Goal: Information Seeking & Learning: Learn about a topic

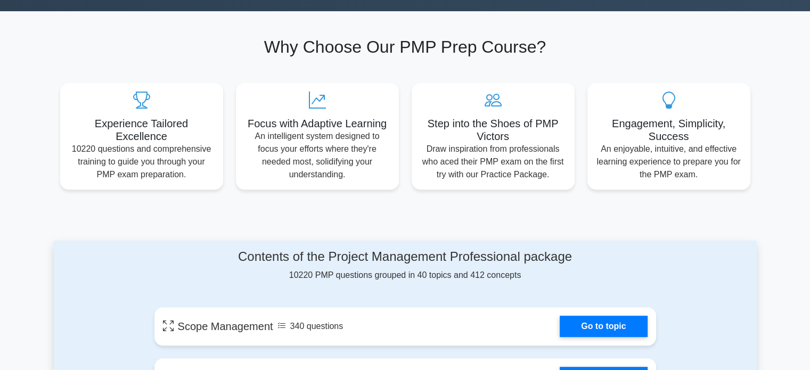
scroll to position [648, 0]
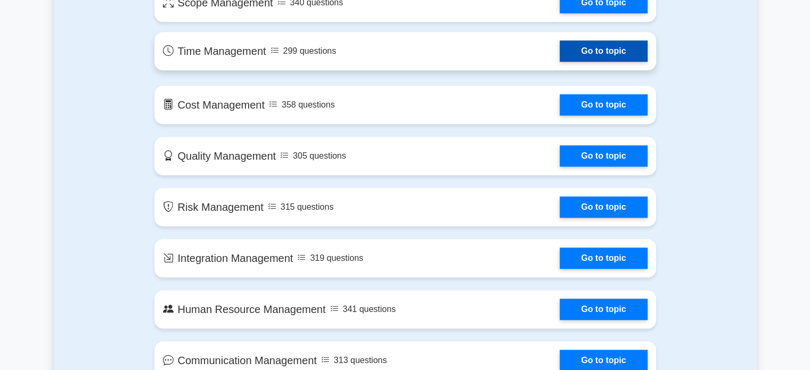
click at [604, 54] on link "Go to topic" at bounding box center [603, 50] width 87 height 21
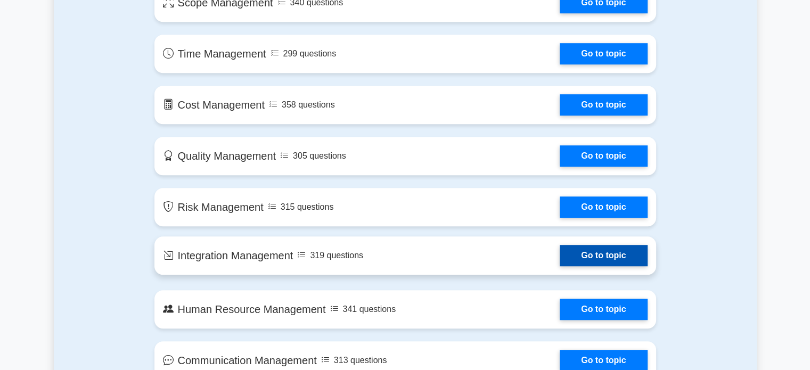
scroll to position [0, 0]
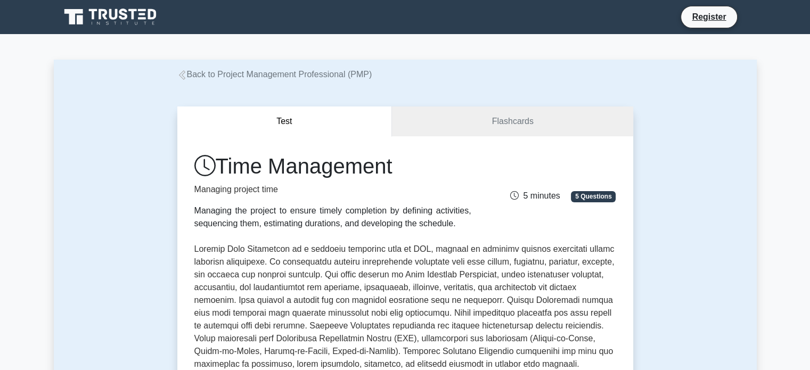
scroll to position [324, 0]
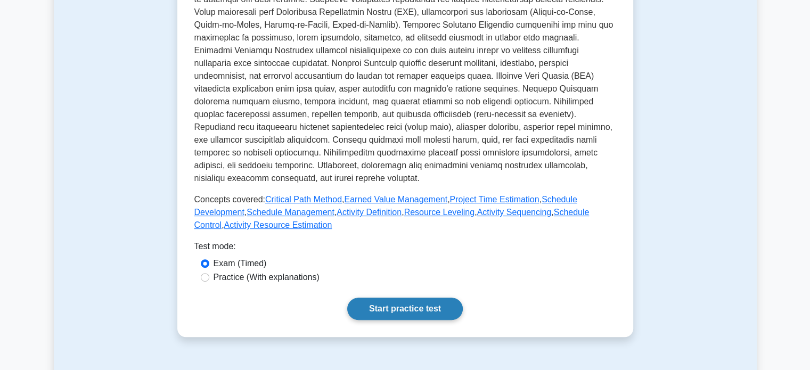
click at [399, 313] on link "Start practice test" at bounding box center [405, 309] width 116 height 22
